Goal: Obtain resource: Download file/media

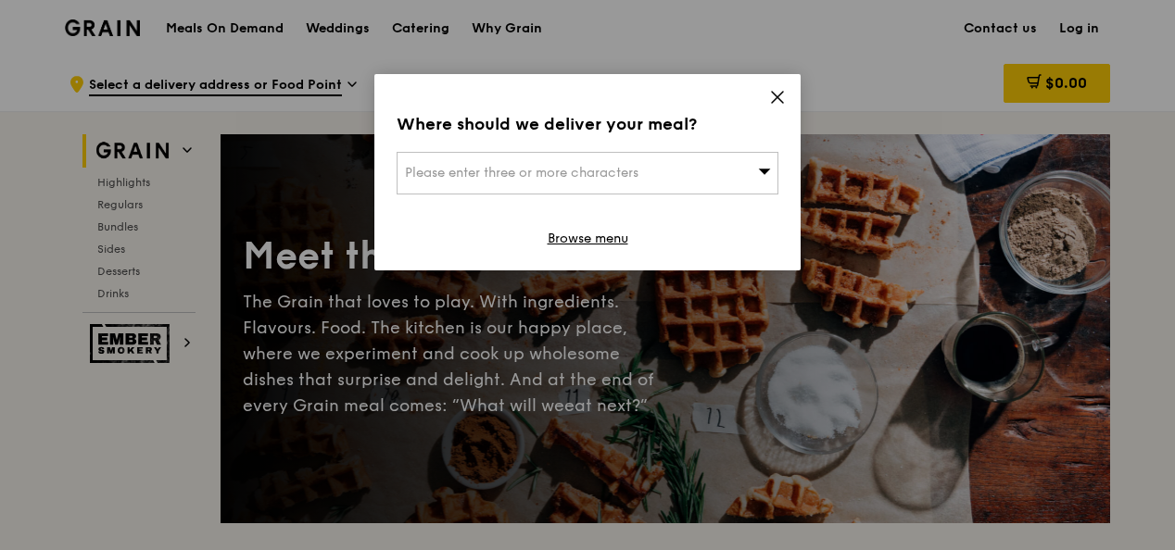
click at [785, 95] on icon at bounding box center [777, 97] width 17 height 17
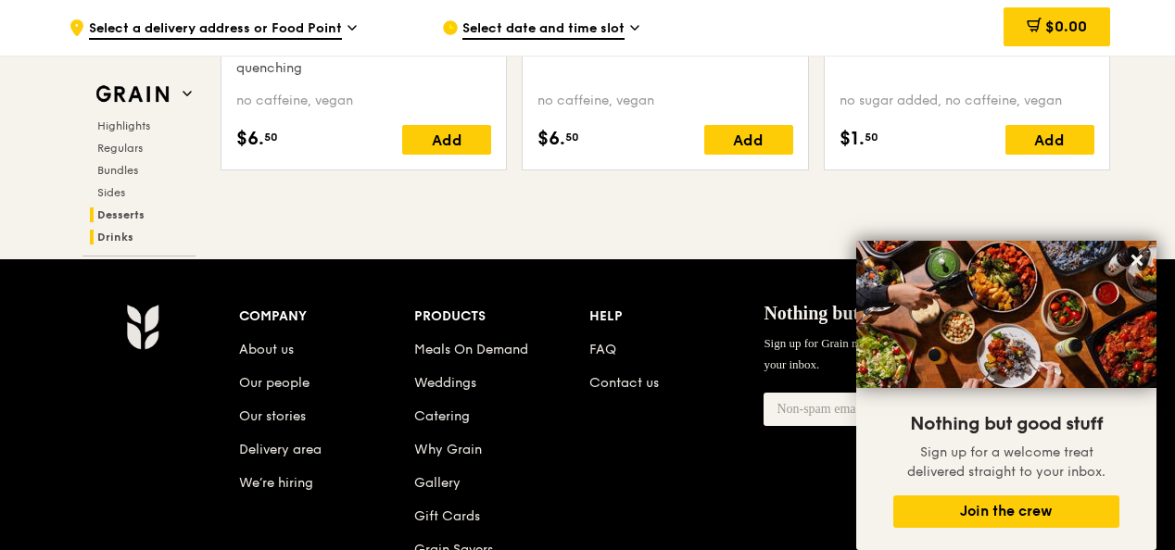
scroll to position [7936, 0]
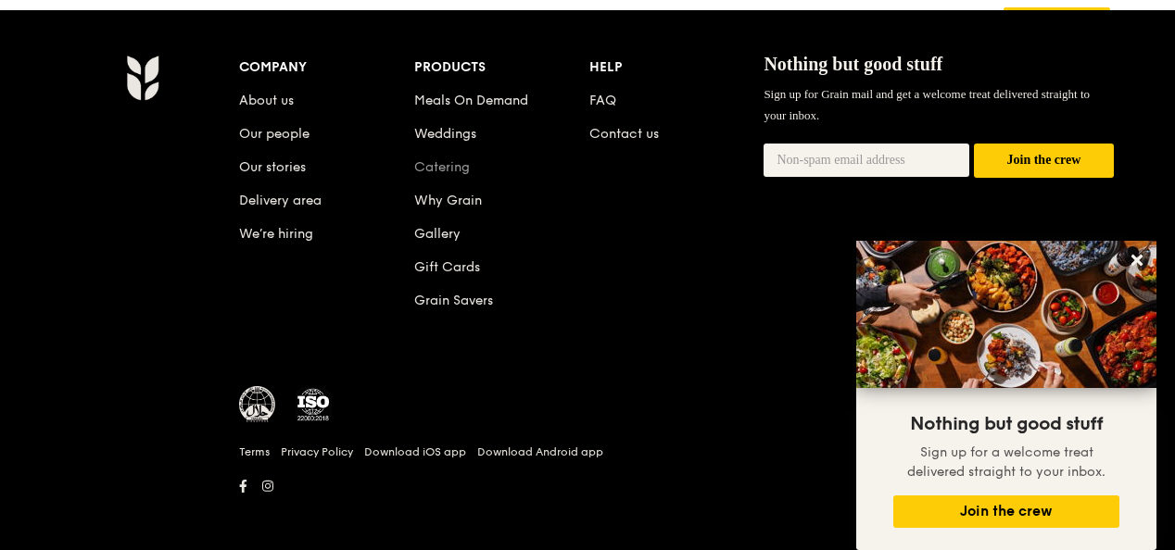
click at [467, 159] on link "Catering" at bounding box center [442, 167] width 56 height 16
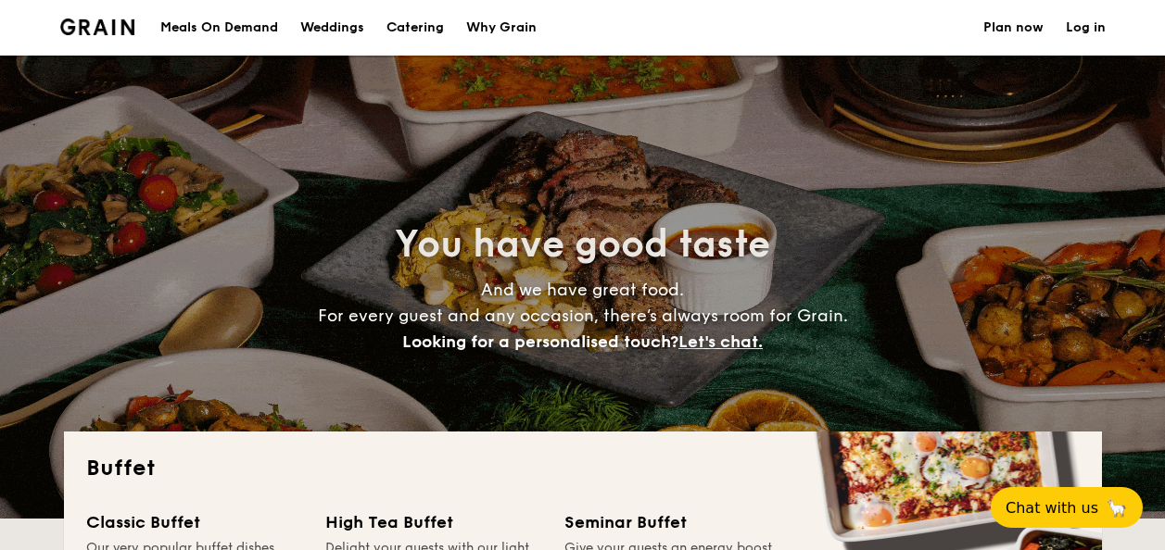
select select
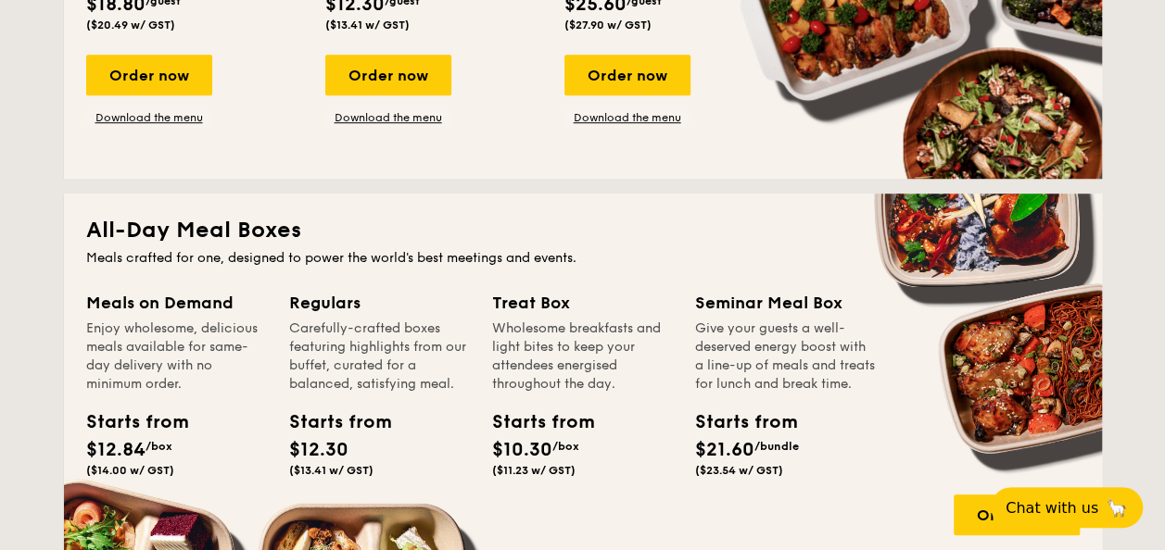
scroll to position [463, 0]
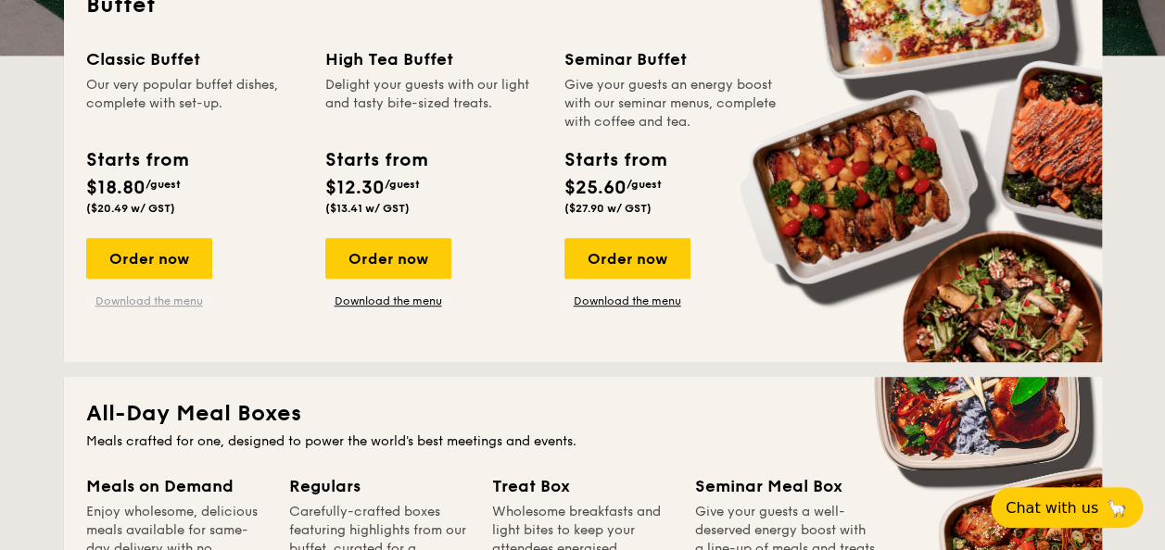
click at [175, 302] on link "Download the menu" at bounding box center [149, 301] width 126 height 15
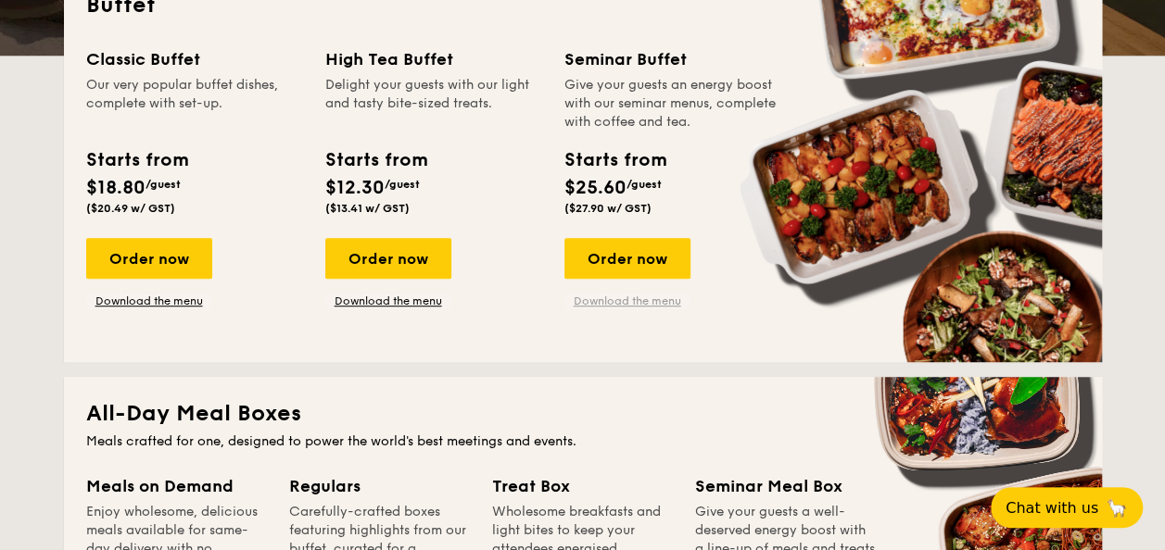
click at [610, 298] on link "Download the menu" at bounding box center [627, 301] width 126 height 15
